Goal: Task Accomplishment & Management: Manage account settings

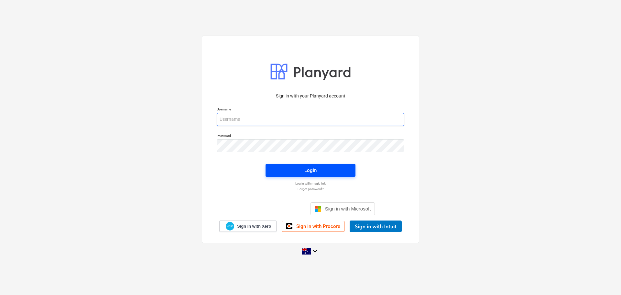
type input "[EMAIL_ADDRESS][DOMAIN_NAME]"
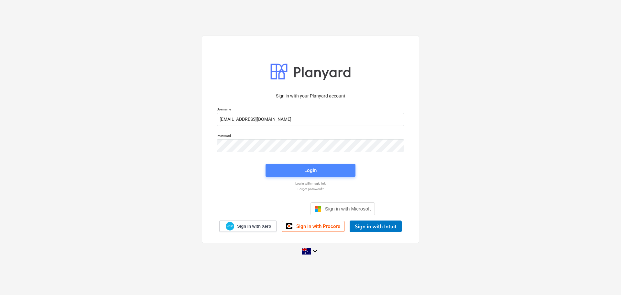
click at [312, 168] on div "Login" at bounding box center [310, 170] width 12 height 8
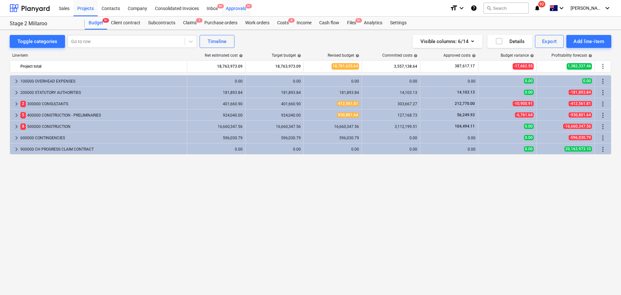
click at [236, 6] on div "Approvals 9+" at bounding box center [236, 8] width 28 height 17
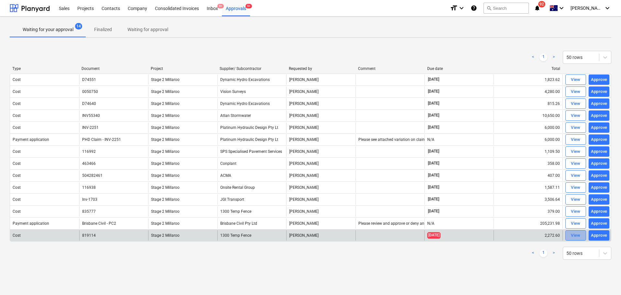
click at [568, 236] on button "View" at bounding box center [576, 235] width 21 height 10
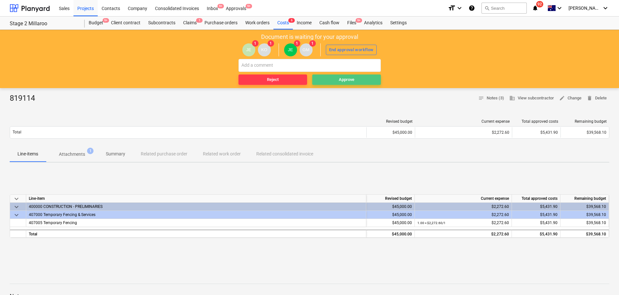
click at [337, 78] on span "Approve" at bounding box center [346, 79] width 63 height 7
